Goal: Navigation & Orientation: Find specific page/section

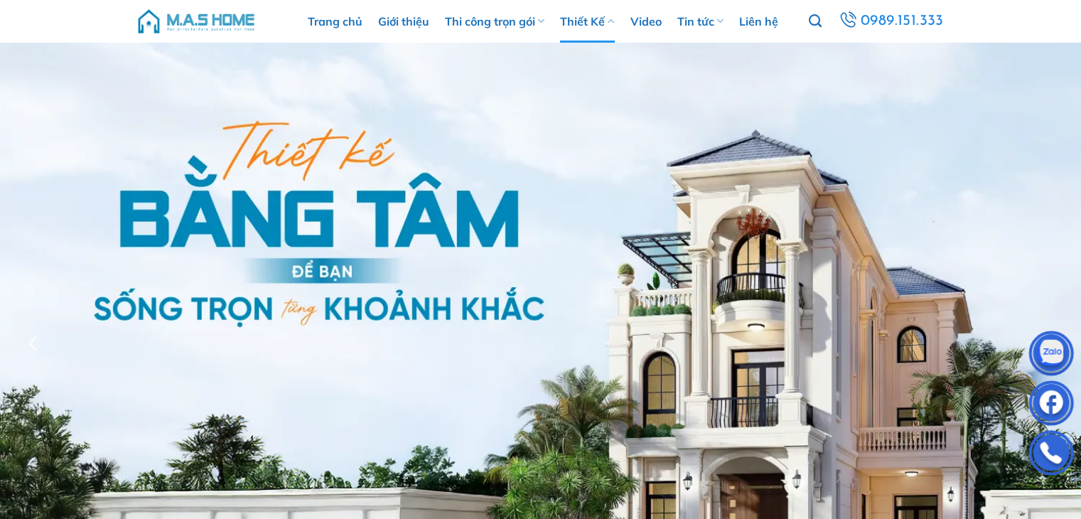
click at [603, 36] on link "Thiết Kế" at bounding box center [587, 21] width 54 height 43
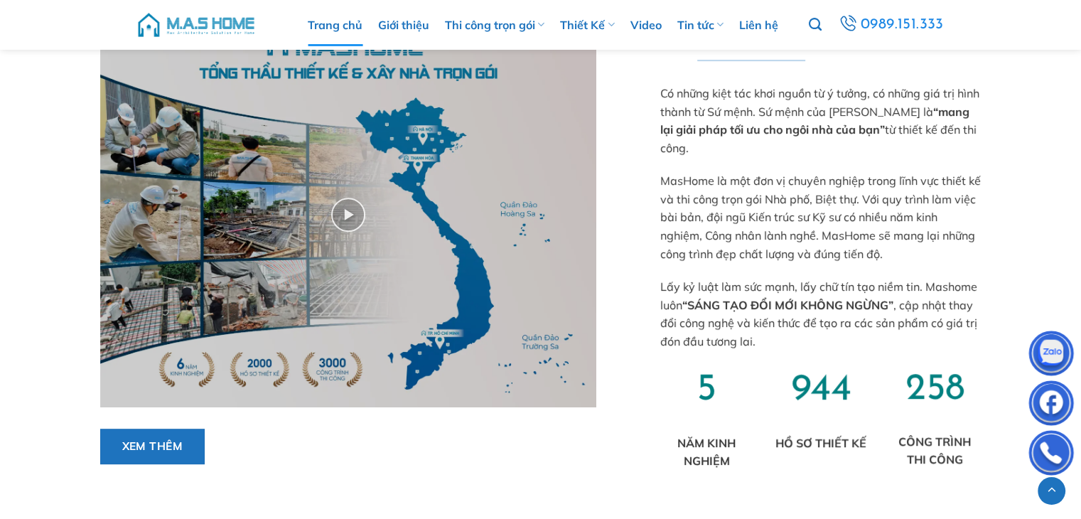
scroll to position [639, 0]
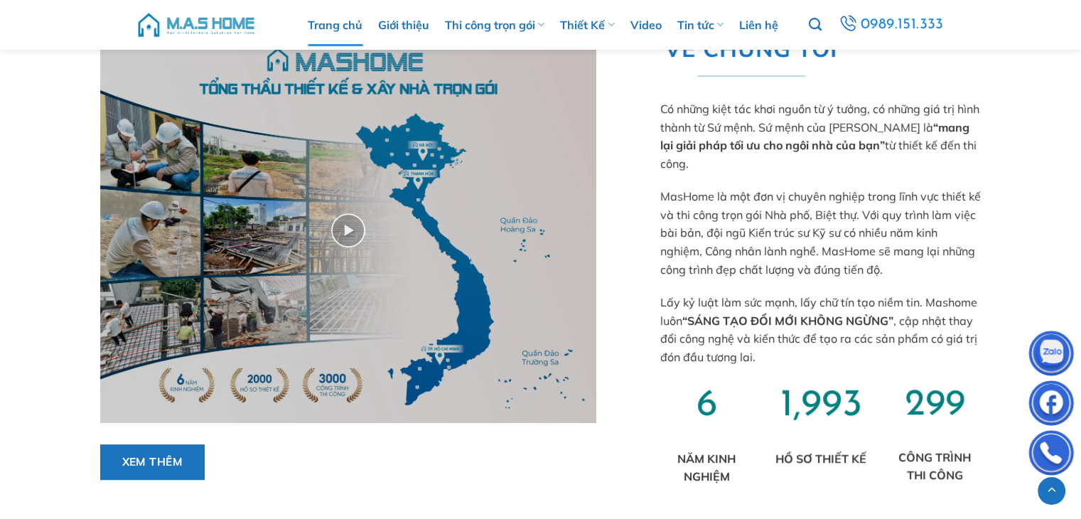
click at [1, 4] on div "Trang chủ Giới thiệu Thi công trọn gói Thi công biệt thự Thi công nhà phố Thi c…" at bounding box center [540, 25] width 1081 height 50
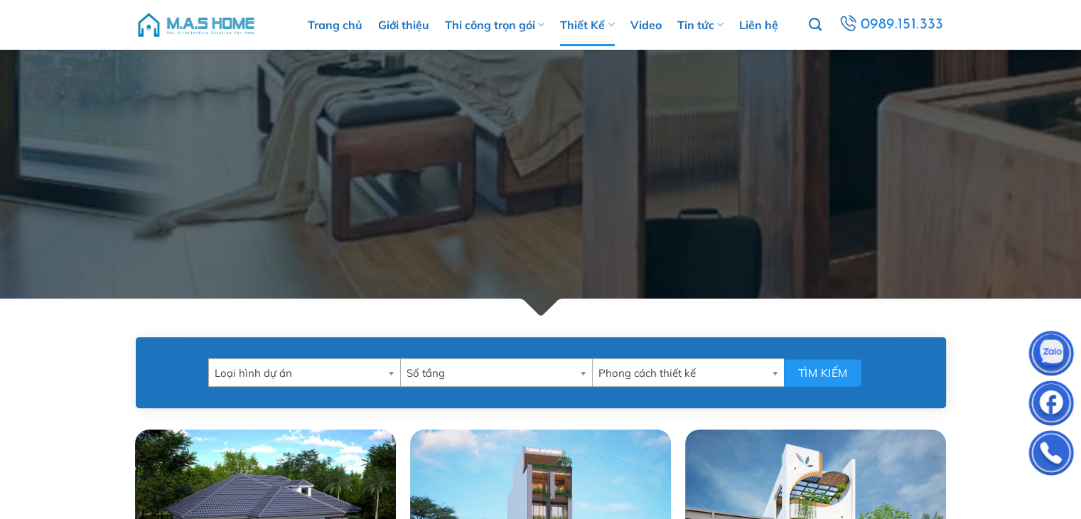
scroll to position [640, 0]
